Goal: Task Accomplishment & Management: Complete application form

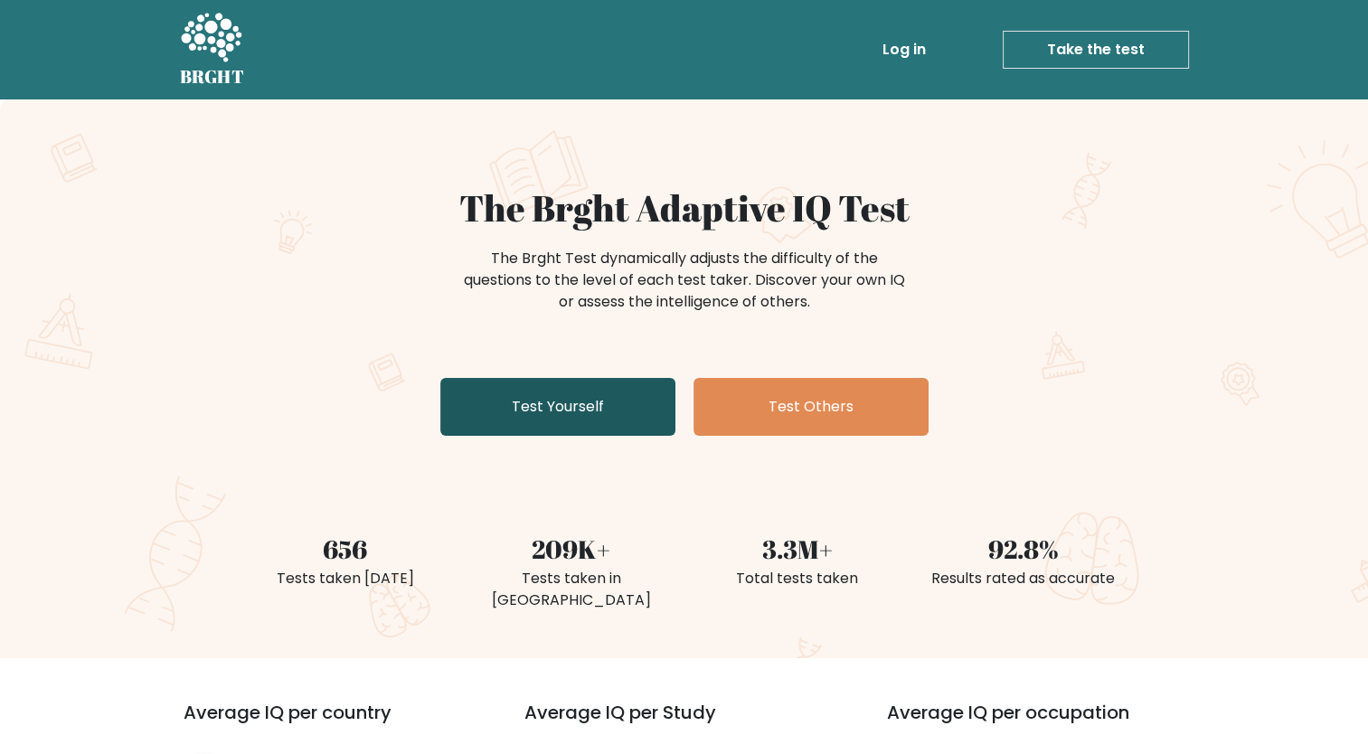
click at [597, 414] on link "Test Yourself" at bounding box center [557, 407] width 235 height 58
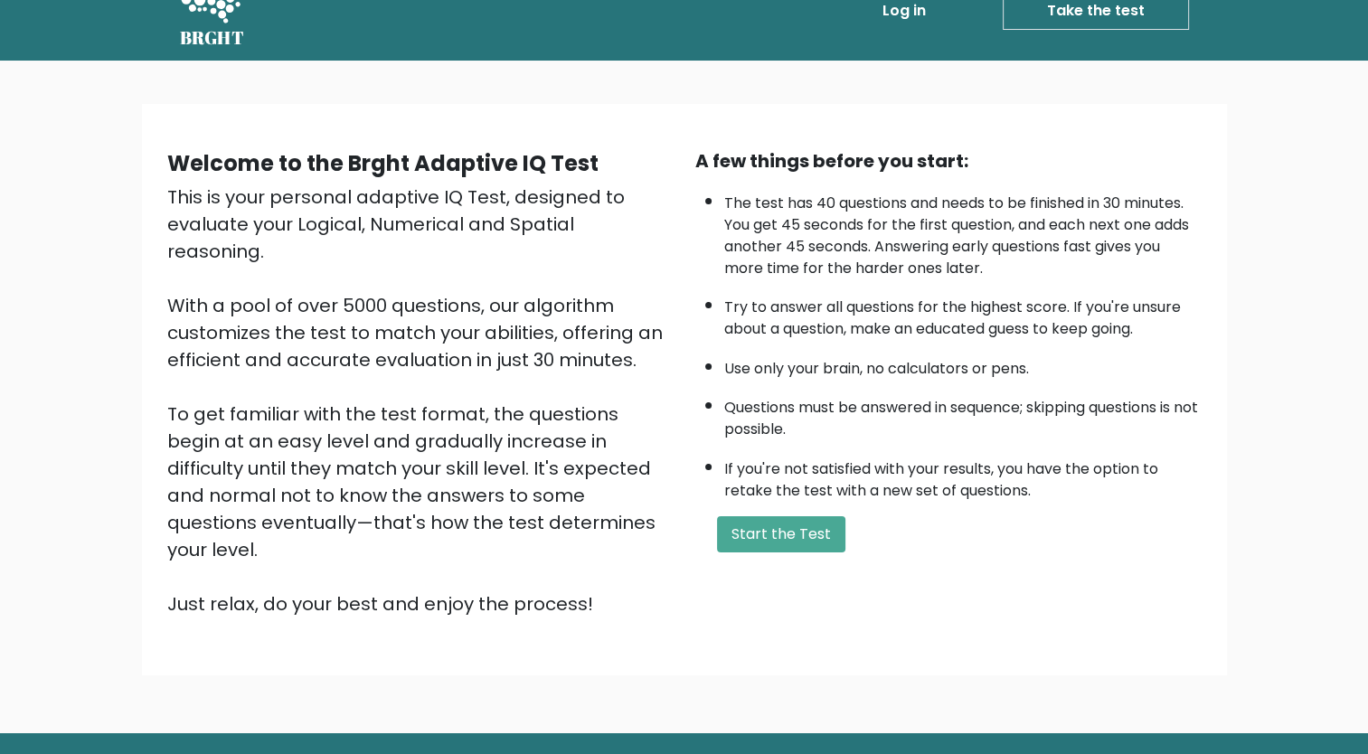
scroll to position [73, 0]
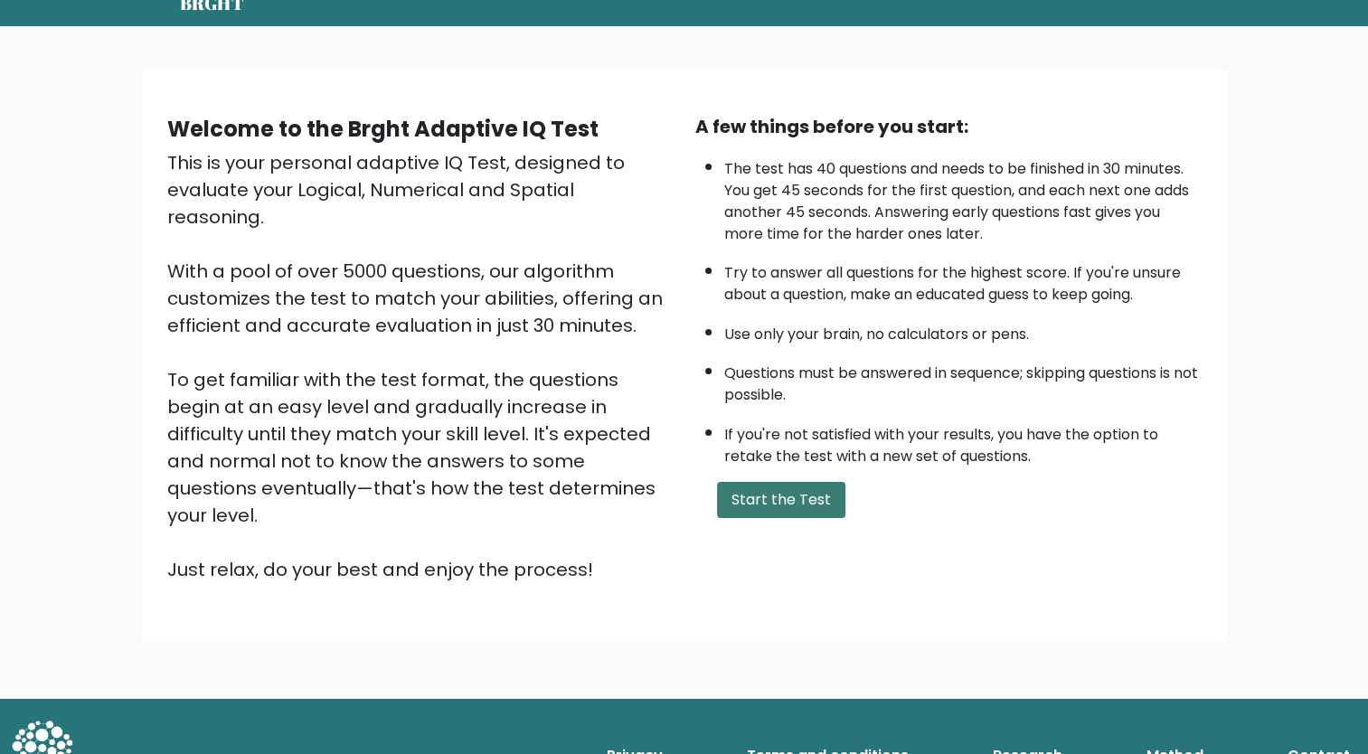
click at [788, 496] on button "Start the Test" at bounding box center [781, 500] width 128 height 36
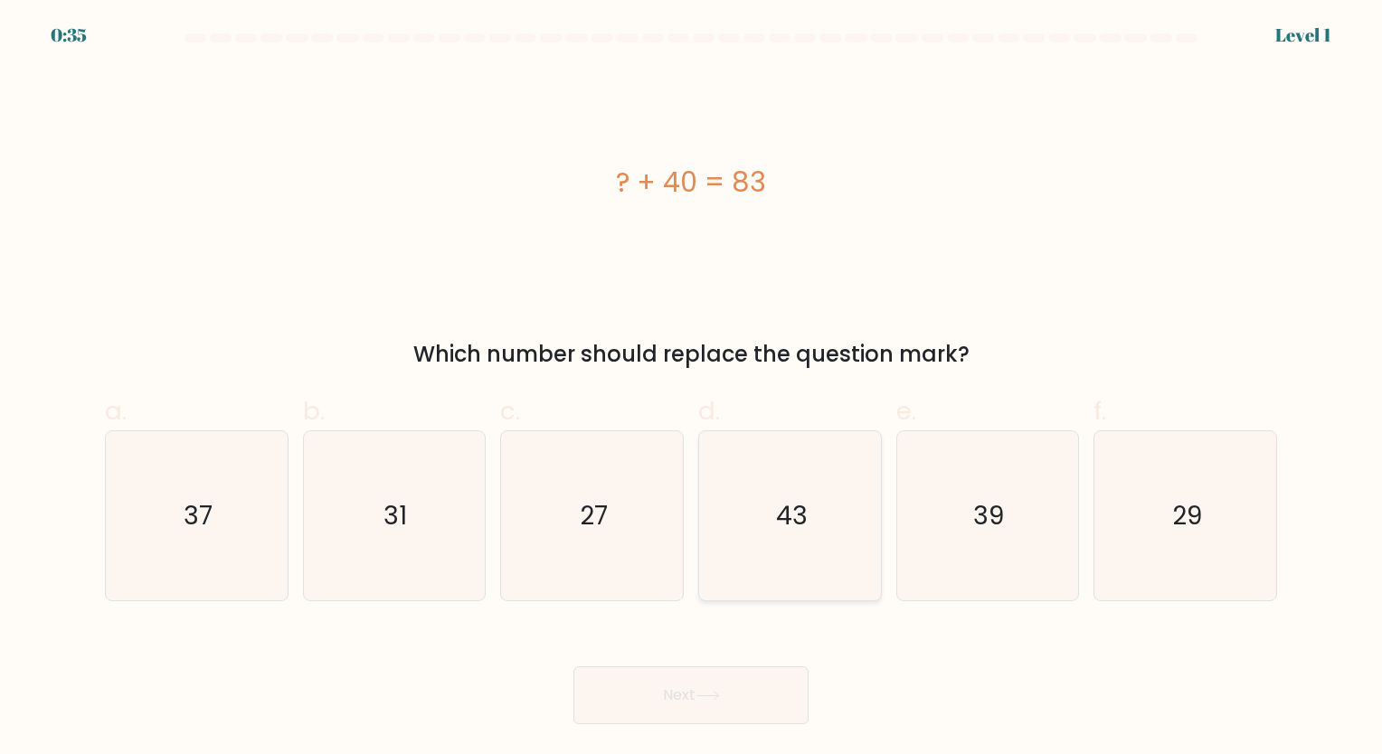
click at [807, 525] on icon "43" at bounding box center [789, 515] width 169 height 169
click at [692, 389] on input "d. 43" at bounding box center [691, 383] width 1 height 12
radio input "true"
click at [703, 706] on button "Next" at bounding box center [690, 695] width 235 height 58
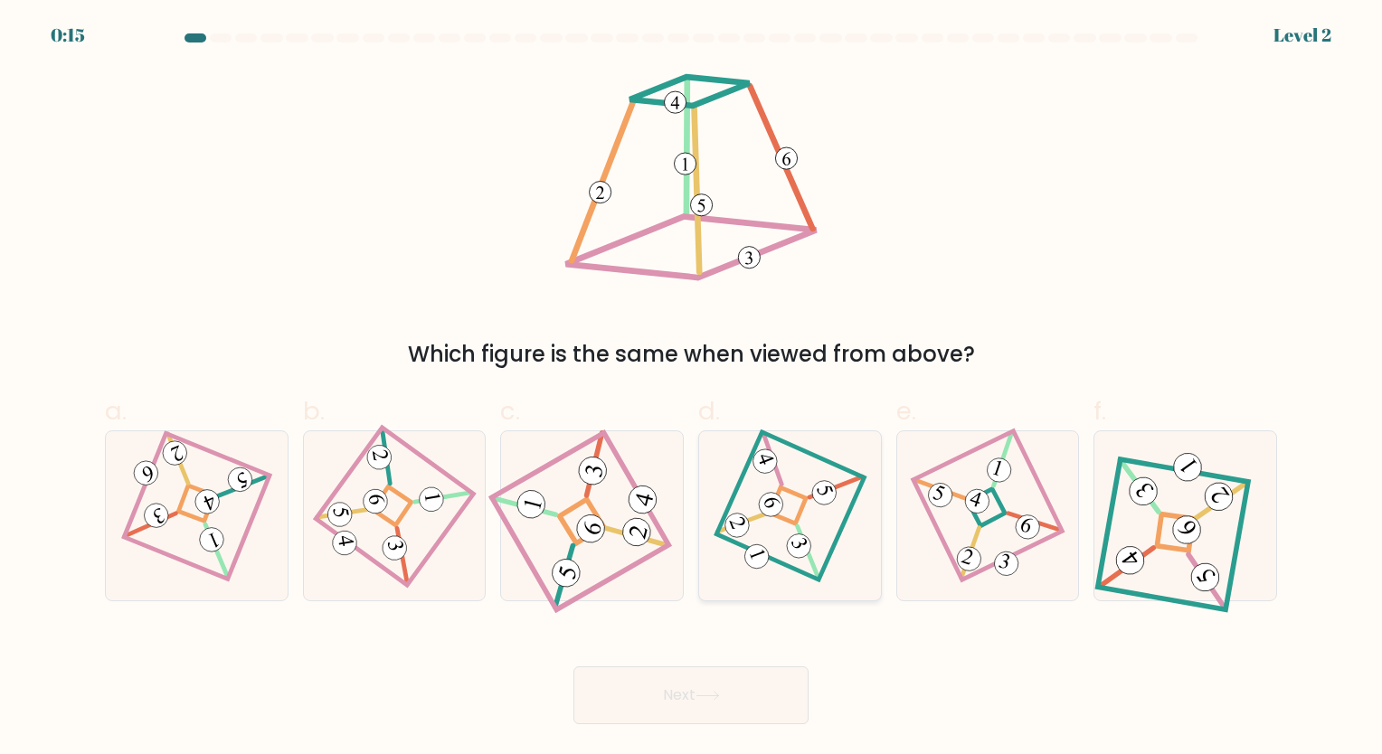
click at [760, 532] on icon at bounding box center [789, 516] width 117 height 136
click at [692, 389] on input "d." at bounding box center [691, 383] width 1 height 12
radio input "true"
click at [703, 700] on icon at bounding box center [707, 696] width 24 height 10
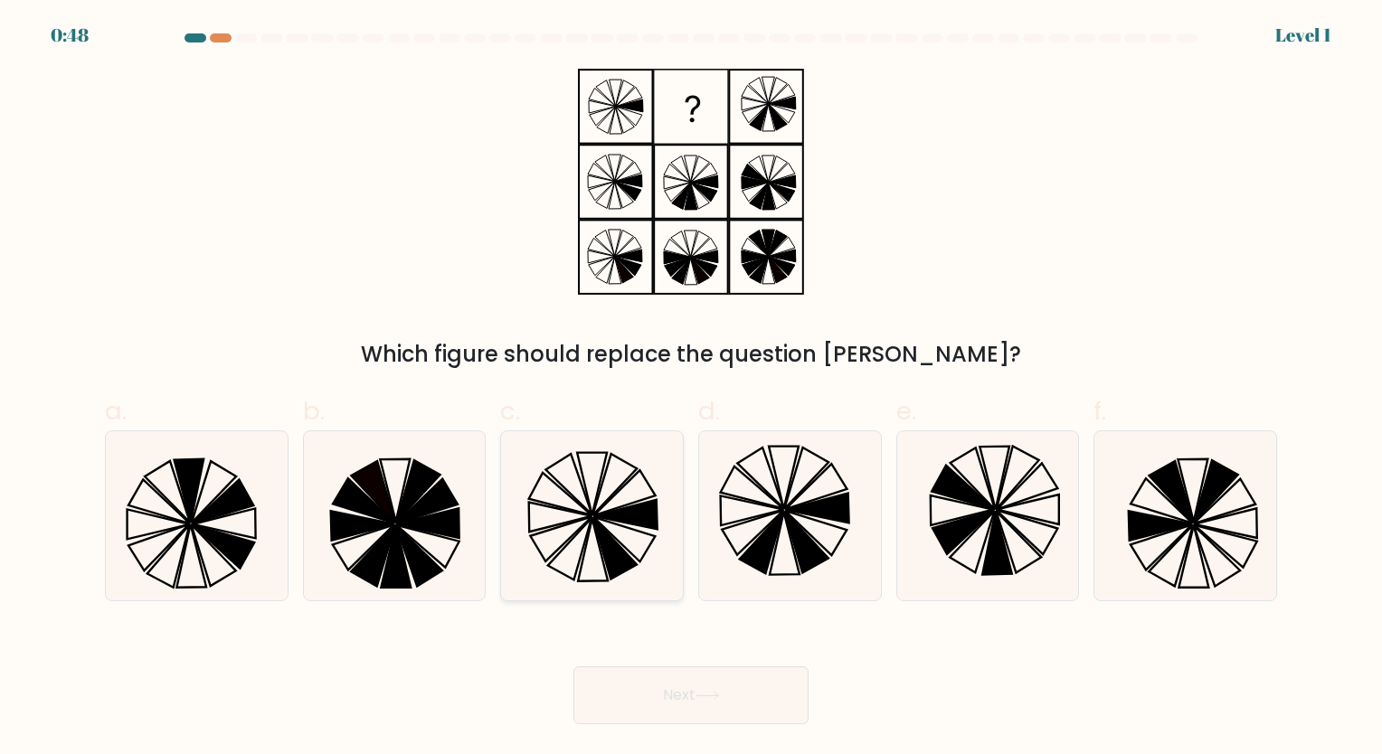
click at [604, 523] on icon at bounding box center [591, 515] width 169 height 169
click at [691, 389] on input "c." at bounding box center [691, 383] width 1 height 12
radio input "true"
click at [746, 703] on button "Next" at bounding box center [690, 695] width 235 height 58
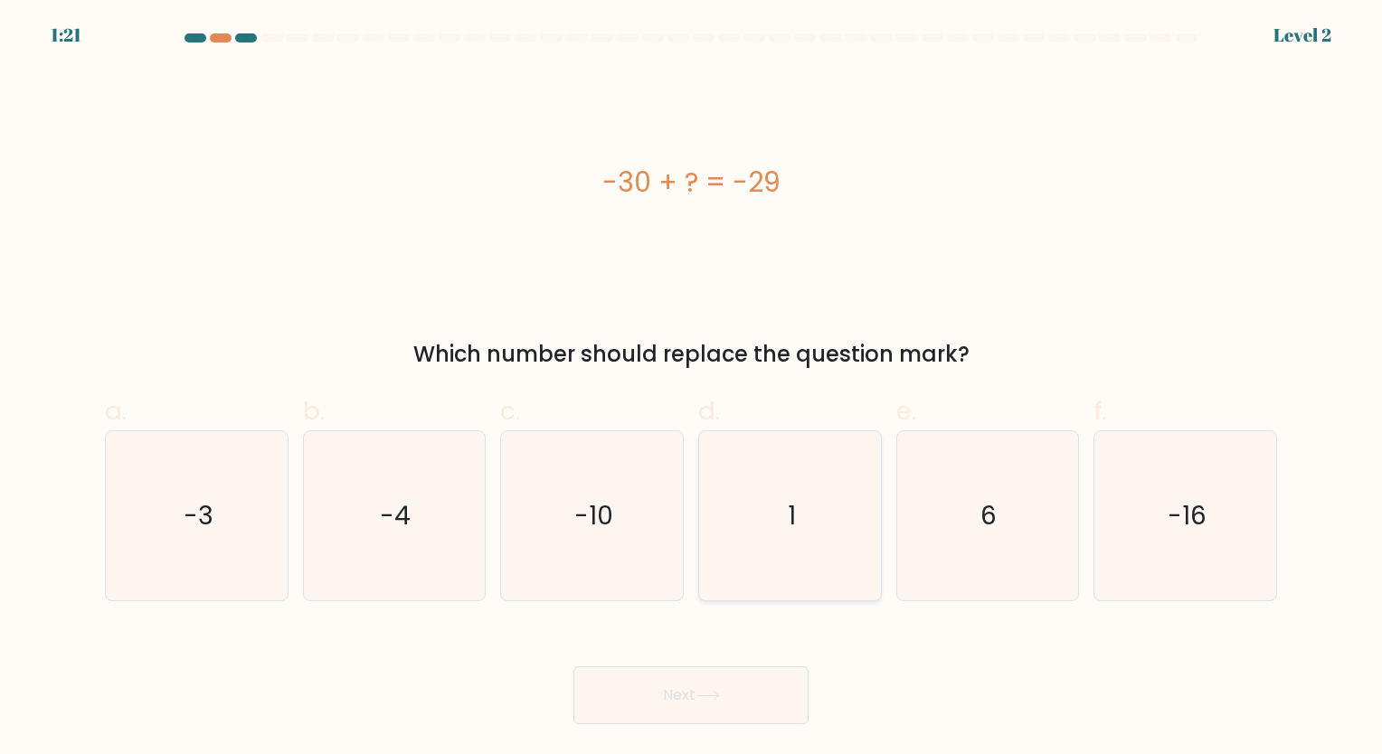
click at [783, 521] on icon "1" at bounding box center [789, 515] width 169 height 169
click at [692, 389] on input "d. 1" at bounding box center [691, 383] width 1 height 12
radio input "true"
click at [694, 696] on button "Next" at bounding box center [690, 695] width 235 height 58
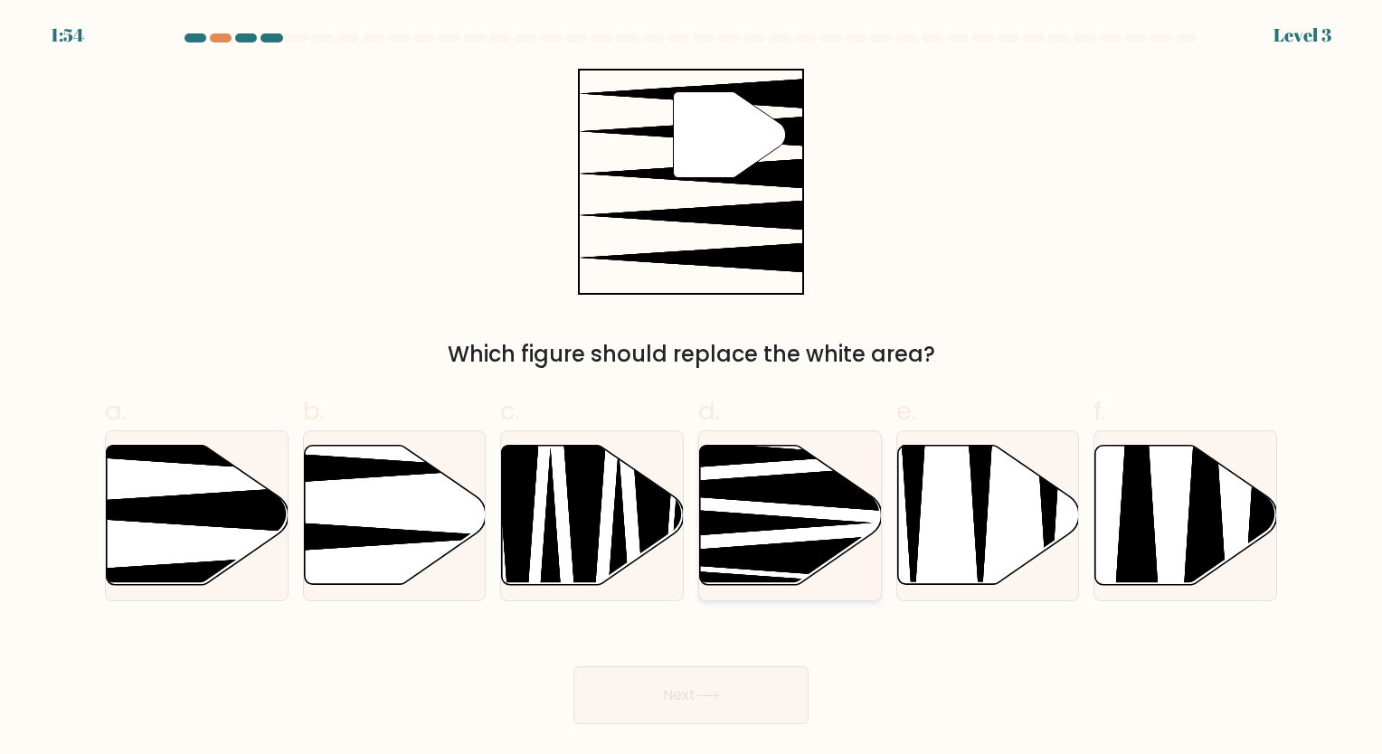
click at [790, 507] on icon at bounding box center [791, 515] width 182 height 139
click at [692, 389] on input "d." at bounding box center [691, 383] width 1 height 12
radio input "true"
click at [736, 697] on button "Next" at bounding box center [690, 695] width 235 height 58
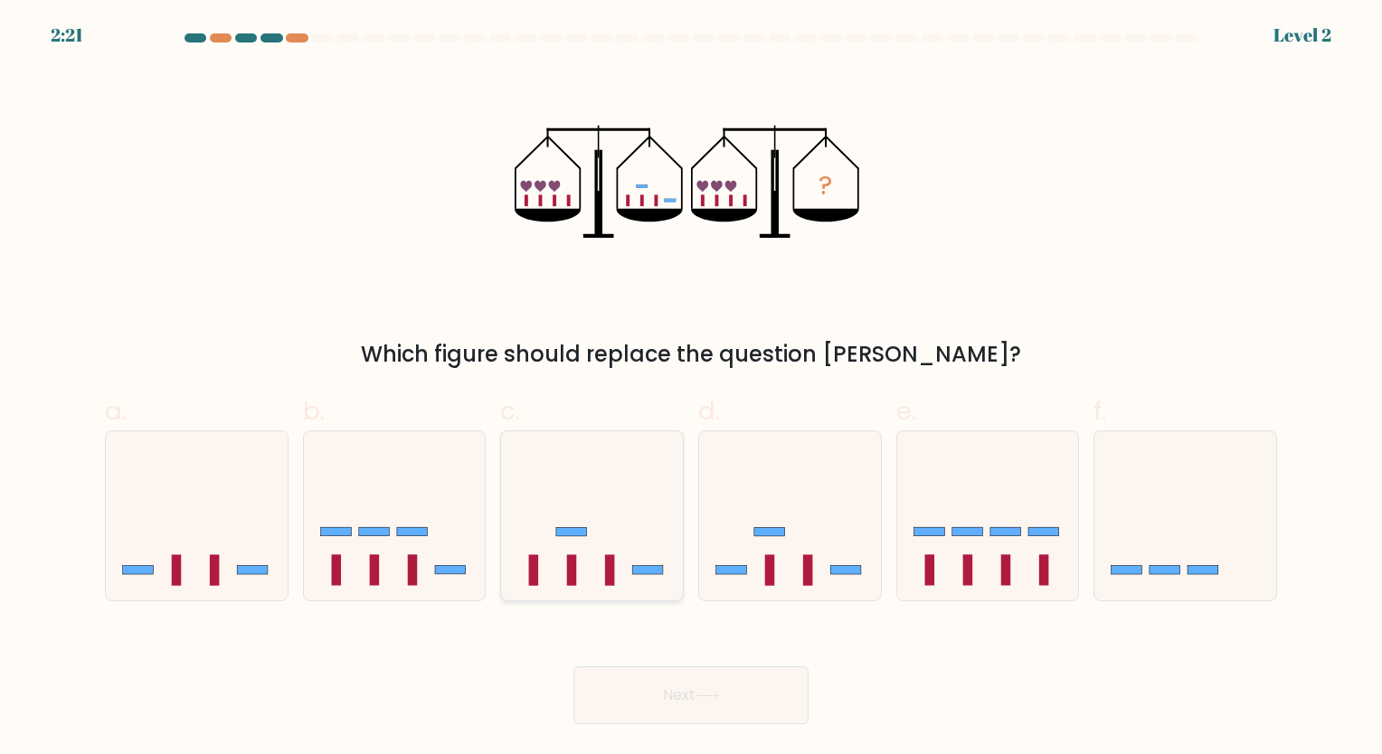
click at [611, 579] on rect at bounding box center [610, 570] width 10 height 31
click at [691, 389] on input "c." at bounding box center [691, 383] width 1 height 12
radio input "true"
click at [702, 706] on button "Next" at bounding box center [690, 695] width 235 height 58
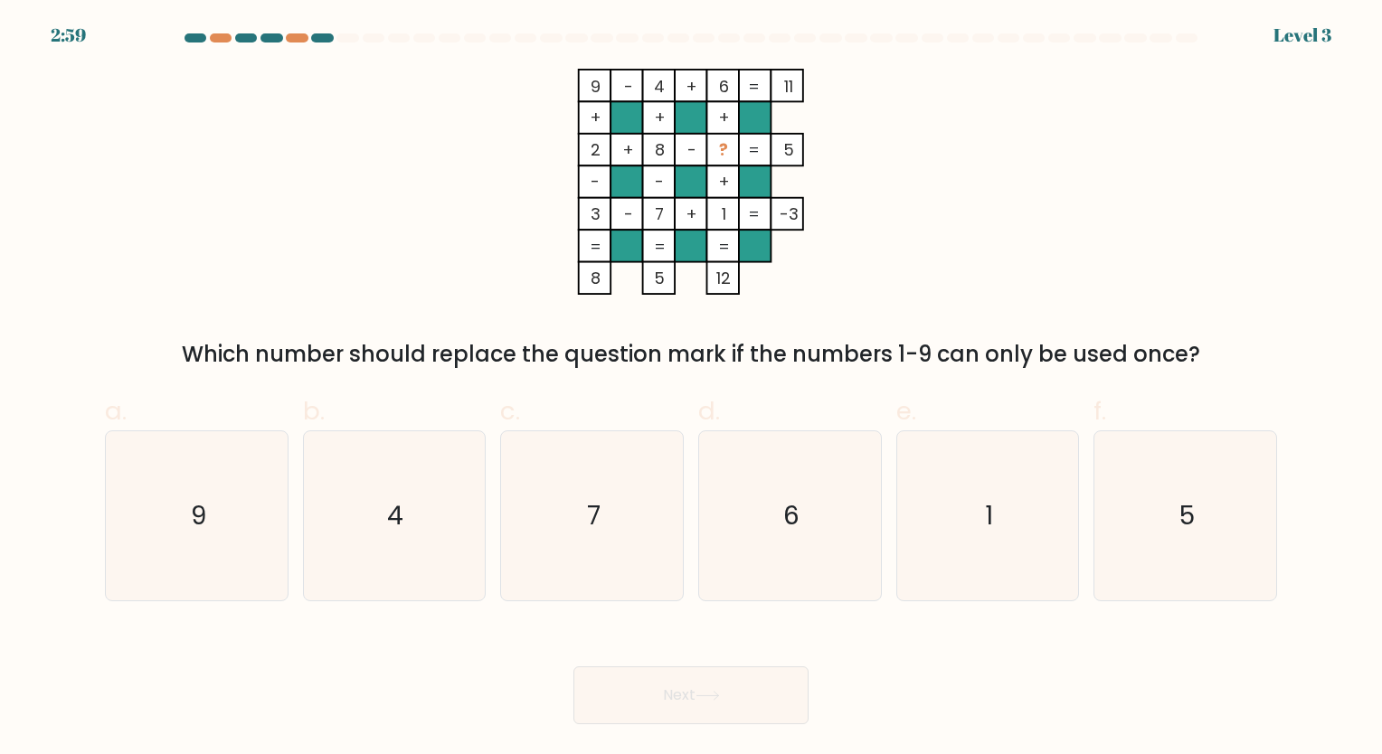
drag, startPoint x: 406, startPoint y: 354, endPoint x: 1213, endPoint y: 370, distance: 807.6
click at [1213, 370] on div "Which number should replace the question mark if the numbers 1-9 can only be us…" at bounding box center [691, 354] width 1150 height 33
click at [1207, 518] on icon "5" at bounding box center [1184, 515] width 169 height 169
click at [692, 389] on input "f. 5" at bounding box center [691, 383] width 1 height 12
radio input "true"
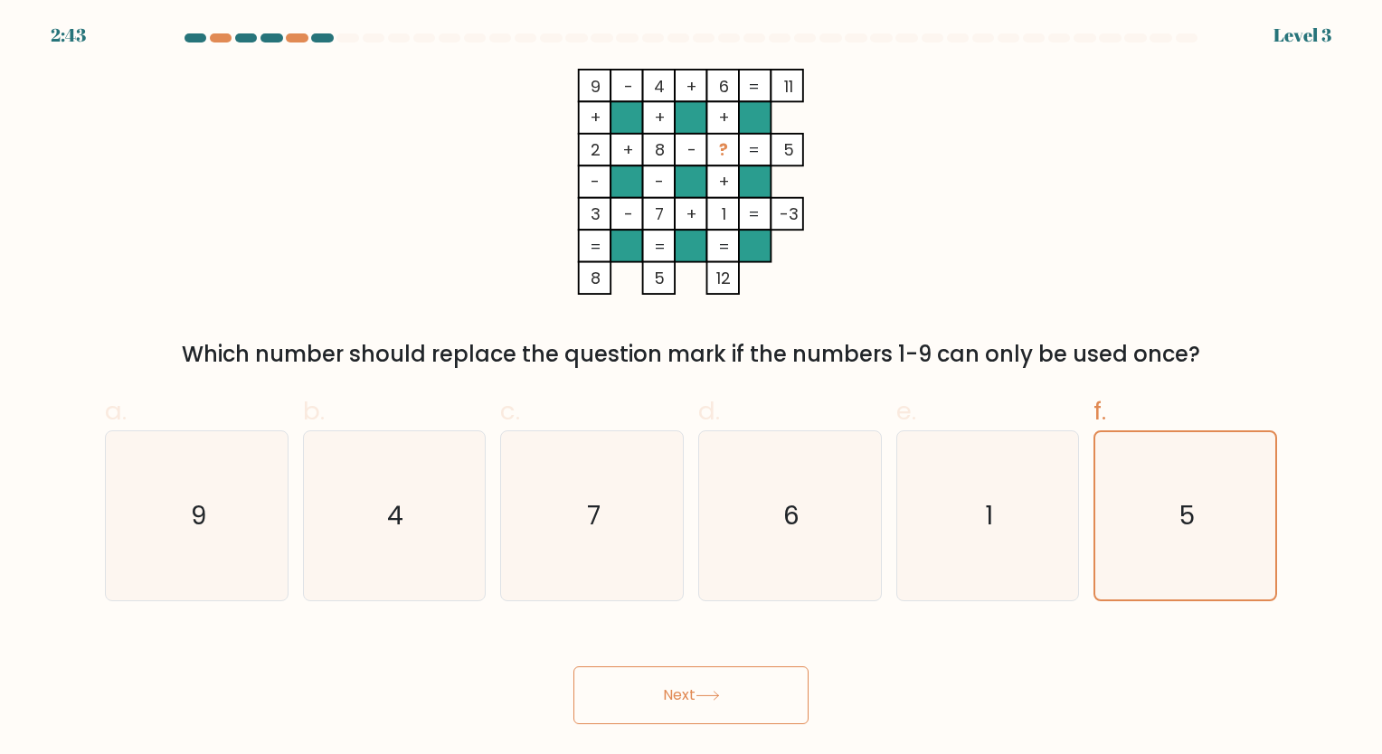
click at [743, 684] on button "Next" at bounding box center [690, 695] width 235 height 58
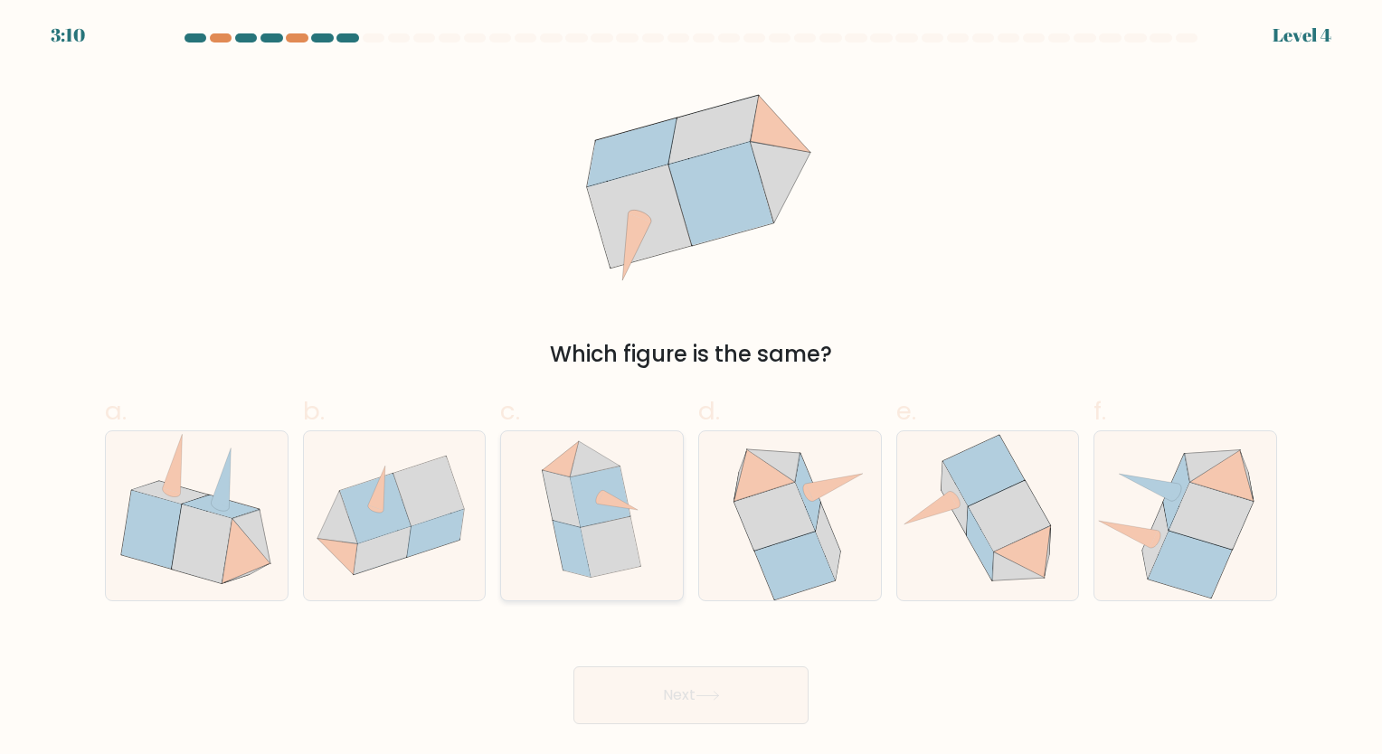
click at [584, 559] on icon at bounding box center [572, 548] width 38 height 57
click at [691, 389] on input "c." at bounding box center [691, 383] width 1 height 12
radio input "true"
click at [725, 690] on button "Next" at bounding box center [690, 695] width 235 height 58
